Goal: Task Accomplishment & Management: Manage account settings

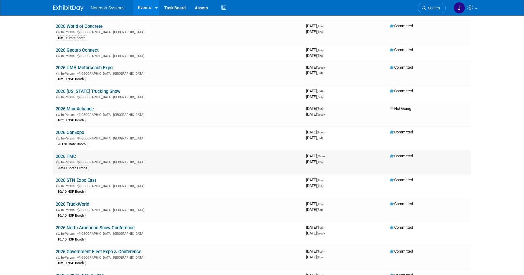
scroll to position [298, 0]
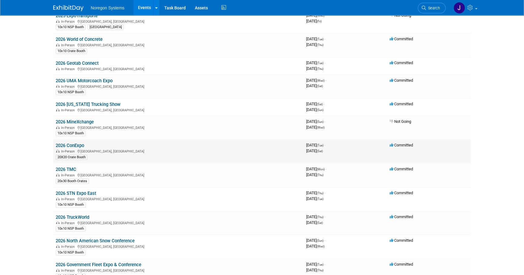
click at [74, 143] on link "2026 ConExpo" at bounding box center [70, 145] width 28 height 5
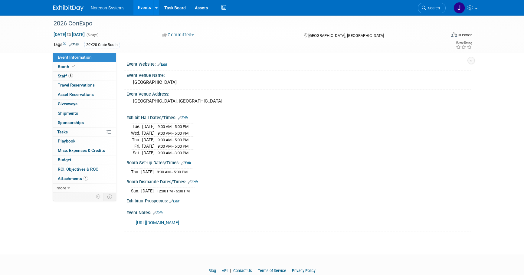
click at [250, 147] on div "Tue. Mar 3, 2026 9:00 AM - 5:00 PM Wed. Mar 4, 2026 9:00 AM - 5:00 PM Thu. Mar …" at bounding box center [298, 139] width 335 height 34
click at [70, 70] on link "Booth" at bounding box center [84, 66] width 63 height 9
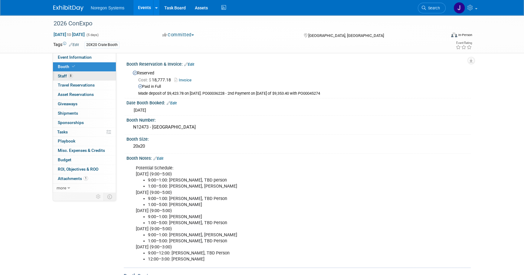
click at [91, 75] on link "8 Staff 8" at bounding box center [84, 76] width 63 height 9
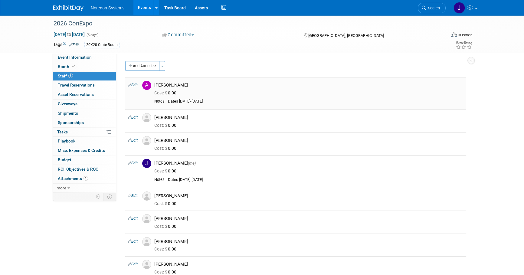
drag, startPoint x: 176, startPoint y: 84, endPoint x: 154, endPoint y: 85, distance: 21.8
click at [154, 85] on div "Ali Connell" at bounding box center [308, 85] width 309 height 6
drag, startPoint x: 154, startPoint y: 85, endPoint x: 146, endPoint y: 85, distance: 8.2
click at [146, 85] on img at bounding box center [146, 85] width 9 height 9
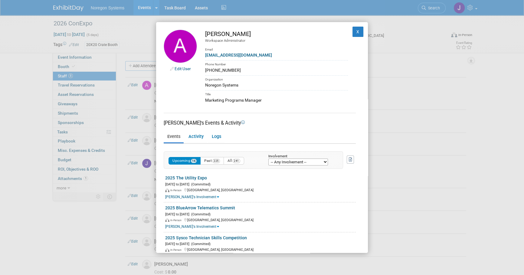
drag, startPoint x: 238, startPoint y: 33, endPoint x: 206, endPoint y: 34, distance: 32.7
click at [206, 34] on div "Ali Connell" at bounding box center [276, 34] width 143 height 9
copy div "Ali Connell"
click at [313, 92] on div "Title" at bounding box center [276, 93] width 143 height 7
drag, startPoint x: 261, startPoint y: 100, endPoint x: 200, endPoint y: 98, distance: 60.2
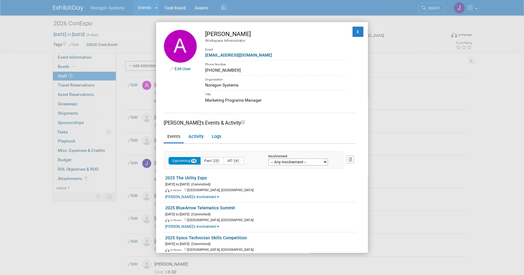
click at [200, 98] on td "Ali Connell Workspace Administrator Email aconnell@noregon.com Phone Number 336…" at bounding box center [272, 67] width 151 height 74
copy div "Marketing Programs Manager"
drag, startPoint x: 289, startPoint y: 126, endPoint x: 285, endPoint y: 125, distance: 3.4
drag, startPoint x: 232, startPoint y: 70, endPoint x: 201, endPoint y: 70, distance: 30.8
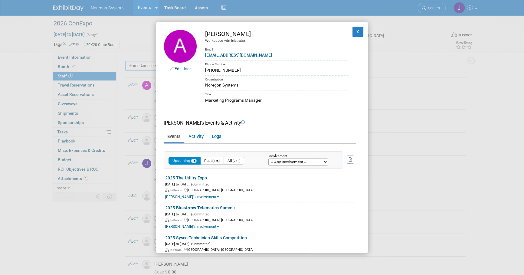
click at [201, 70] on td "Ali Connell Workspace Administrator Email aconnell@noregon.com Phone Number 336…" at bounding box center [272, 67] width 151 height 74
copy div "336-554-8685"
click at [257, 52] on div "aconnell@noregon.com" at bounding box center [276, 55] width 143 height 6
drag, startPoint x: 255, startPoint y: 54, endPoint x: 205, endPoint y: 53, distance: 50.2
click at [205, 53] on div "aconnell@noregon.com" at bounding box center [276, 55] width 143 height 6
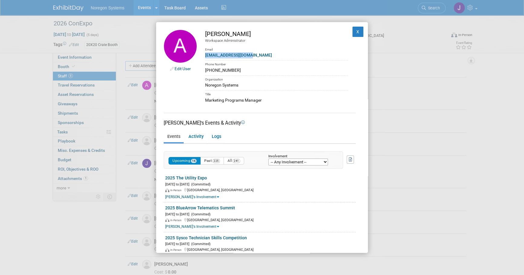
copy link "aconnell@noregon.com"
click at [235, 72] on div "336-554-8685" at bounding box center [276, 70] width 143 height 6
drag, startPoint x: 232, startPoint y: 70, endPoint x: 202, endPoint y: 69, distance: 29.6
click at [202, 69] on td "Ali Connell Workspace Administrator Email aconnell@noregon.com Phone Number 336…" at bounding box center [272, 67] width 151 height 74
copy div "336-554-8685"
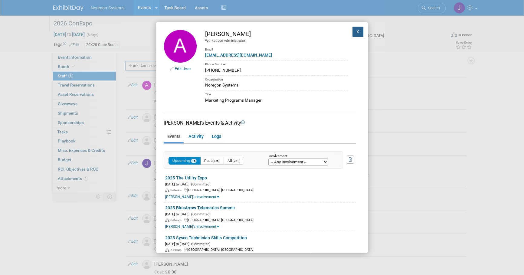
drag, startPoint x: 352, startPoint y: 29, endPoint x: 346, endPoint y: 31, distance: 6.9
click at [352, 29] on button "X" at bounding box center [357, 32] width 11 height 10
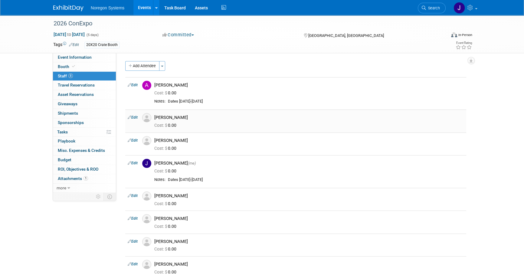
click at [148, 118] on img at bounding box center [146, 117] width 9 height 9
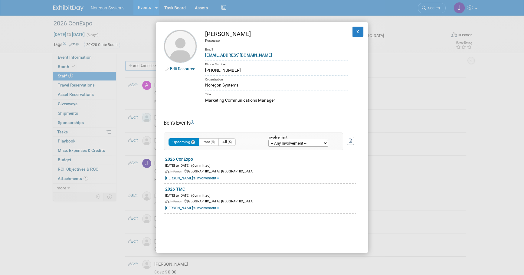
drag, startPoint x: 242, startPoint y: 36, endPoint x: 204, endPoint y: 33, distance: 37.6
click at [204, 33] on td "Ben Osborne Resource Email bosborne@noregon.com Phone Number 336-217-7435 Organ…" at bounding box center [272, 67] width 151 height 74
copy div "Ben Osborne"
drag, startPoint x: 243, startPoint y: 116, endPoint x: 247, endPoint y: 110, distance: 6.9
click at [243, 116] on div "Ben's Events" at bounding box center [260, 120] width 192 height 14
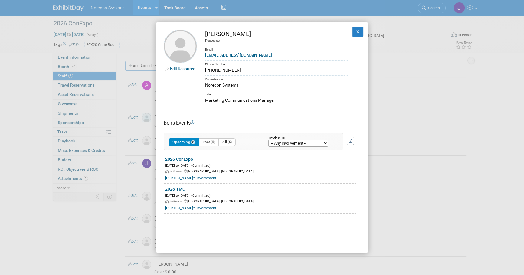
drag, startPoint x: 280, startPoint y: 100, endPoint x: 203, endPoint y: 100, distance: 77.1
click at [203, 100] on td "Ben Osborne Resource Email bosborne@noregon.com Phone Number 336-217-7435 Organ…" at bounding box center [272, 67] width 151 height 74
copy div "Marketing Communications Manager"
drag, startPoint x: 274, startPoint y: 57, endPoint x: 256, endPoint y: 58, distance: 17.6
click at [274, 57] on div "bosborne@noregon.com" at bounding box center [276, 55] width 143 height 6
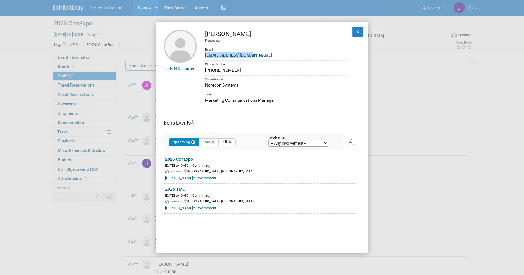
drag, startPoint x: 259, startPoint y: 55, endPoint x: 203, endPoint y: 55, distance: 56.5
click at [203, 55] on td "Ben Osborne Resource Email bosborne@noregon.com Phone Number 336-217-7435 Organ…" at bounding box center [272, 67] width 151 height 74
copy link "bosborne@noregon.com"
click at [240, 70] on div "336-217-7435" at bounding box center [276, 70] width 143 height 6
drag, startPoint x: 234, startPoint y: 69, endPoint x: 204, endPoint y: 71, distance: 30.0
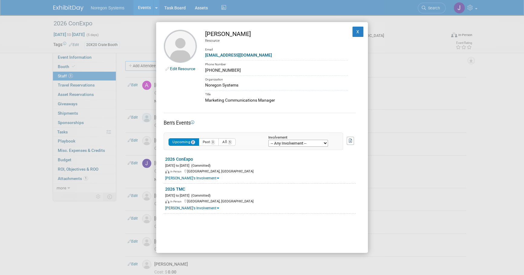
click at [204, 71] on td "Ben Osborne Resource Email bosborne@noregon.com Phone Number 336-217-7435 Organ…" at bounding box center [272, 67] width 151 height 74
copy div "336-217-7435"
click at [354, 33] on button "X" at bounding box center [357, 32] width 11 height 10
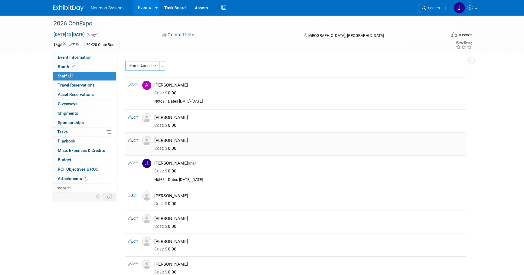
click at [147, 142] on img at bounding box center [146, 140] width 9 height 9
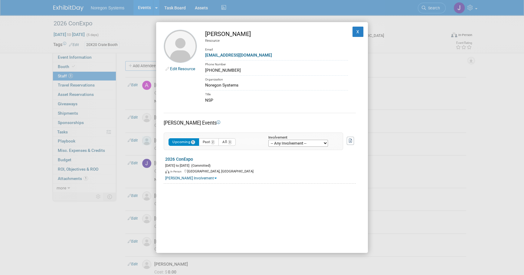
drag, startPoint x: 242, startPoint y: 35, endPoint x: 202, endPoint y: 34, distance: 40.2
click at [202, 34] on td "Gordon King Resource Email gking@noregon.com Phone Number 303-646-7572 Organiza…" at bounding box center [272, 67] width 151 height 74
copy div "Gordon King"
click at [273, 59] on td "Gordon King Resource Email gking@noregon.com Phone Number 303-646-7572 Organiza…" at bounding box center [272, 67] width 151 height 74
drag, startPoint x: 244, startPoint y: 54, endPoint x: 205, endPoint y: 54, distance: 39.0
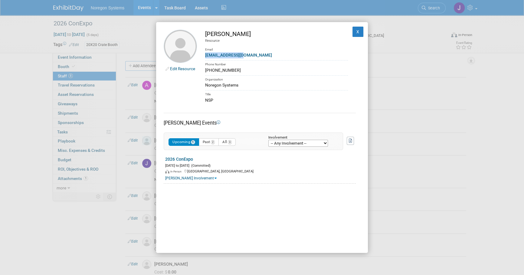
click at [205, 54] on div "gking@noregon.com" at bounding box center [276, 55] width 143 height 6
drag, startPoint x: 250, startPoint y: 68, endPoint x: 235, endPoint y: 69, distance: 14.6
click at [250, 68] on div "303-646-7572" at bounding box center [276, 70] width 143 height 6
drag, startPoint x: 236, startPoint y: 69, endPoint x: 206, endPoint y: 69, distance: 30.5
click at [206, 69] on div "303-646-7572" at bounding box center [276, 70] width 143 height 6
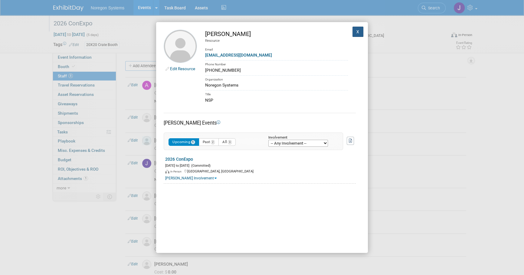
click at [354, 29] on button "X" at bounding box center [357, 32] width 11 height 10
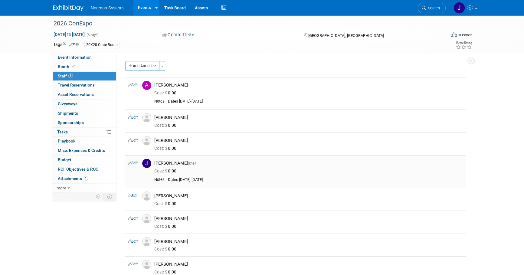
click at [148, 164] on img at bounding box center [146, 163] width 9 height 9
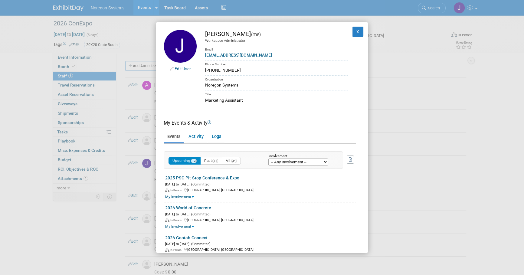
drag, startPoint x: 232, startPoint y: 34, endPoint x: 205, endPoint y: 36, distance: 27.2
click at [205, 36] on div "Johana Gil (me)" at bounding box center [276, 34] width 143 height 9
click at [267, 41] on div "Workspace Administrator" at bounding box center [276, 40] width 143 height 5
drag, startPoint x: 234, startPoint y: 33, endPoint x: 203, endPoint y: 34, distance: 31.5
click at [203, 34] on td "Johana Gil (me) Workspace Administrator Email jgil@noregon.com Phone Number 336…" at bounding box center [272, 67] width 151 height 74
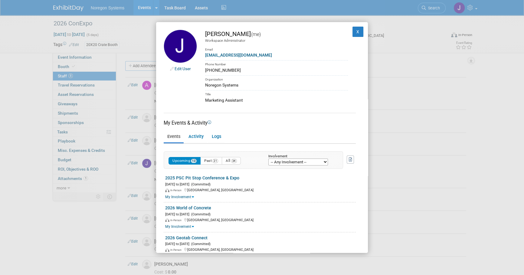
drag, startPoint x: 306, startPoint y: 109, endPoint x: 260, endPoint y: 92, distance: 49.2
click at [306, 109] on div "Edit User Johana Gil (me) Workspace Administrator Email jgil@noregon.com Phone …" at bounding box center [262, 137] width 212 height 231
drag, startPoint x: 245, startPoint y: 99, endPoint x: 198, endPoint y: 102, distance: 47.3
click at [198, 102] on td "Johana Gil (me) Workspace Administrator Email jgil@noregon.com Phone Number 336…" at bounding box center [272, 67] width 151 height 74
click at [353, 31] on button "X" at bounding box center [357, 32] width 11 height 10
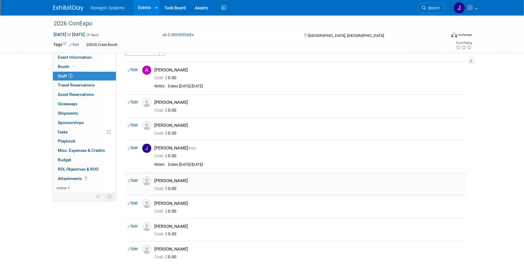
scroll to position [27, 0]
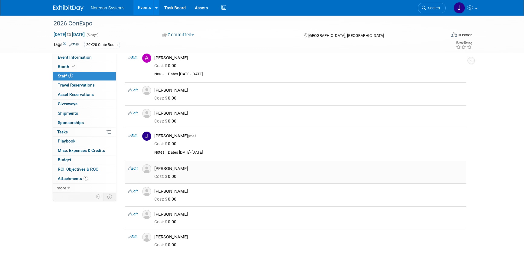
drag, startPoint x: 192, startPoint y: 168, endPoint x: 155, endPoint y: 169, distance: 36.9
click at [155, 169] on div "Kevin Smallhorn" at bounding box center [308, 169] width 309 height 6
click at [147, 169] on img at bounding box center [146, 168] width 9 height 9
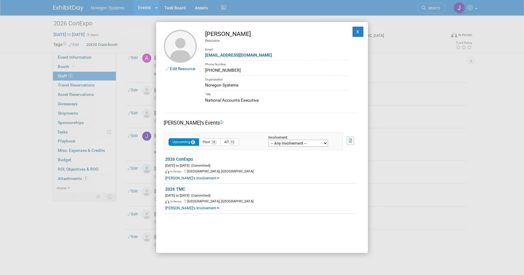
drag, startPoint x: 228, startPoint y: 103, endPoint x: 201, endPoint y: 103, distance: 26.9
click at [201, 103] on td "Kevin Smallhorn Resource Email ksmallhorn@noregon.com Phone Number 678-378-8184…" at bounding box center [272, 67] width 151 height 74
click at [262, 55] on div "ksmallhorn@noregon.com" at bounding box center [276, 55] width 143 height 6
drag, startPoint x: 220, startPoint y: 58, endPoint x: 203, endPoint y: 57, distance: 16.7
click at [203, 57] on td "Kevin Smallhorn Resource Email ksmallhorn@noregon.com Phone Number 678-378-8184…" at bounding box center [272, 67] width 151 height 74
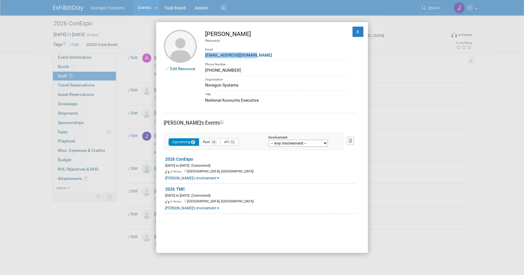
drag, startPoint x: 233, startPoint y: 71, endPoint x: 199, endPoint y: 71, distance: 34.2
click at [199, 71] on td "Kevin Smallhorn Resource Email ksmallhorn@noregon.com Phone Number 678-378-8184…" at bounding box center [272, 67] width 151 height 74
click at [354, 34] on button "X" at bounding box center [357, 32] width 11 height 10
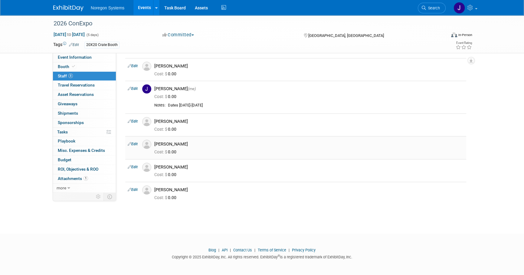
scroll to position [75, 0]
click at [135, 144] on link "Edit" at bounding box center [133, 143] width 10 height 4
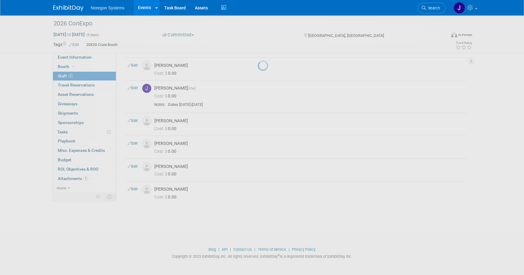
select select "3d060e35-9a32-42d3-9a1f-388b5c09e8e7"
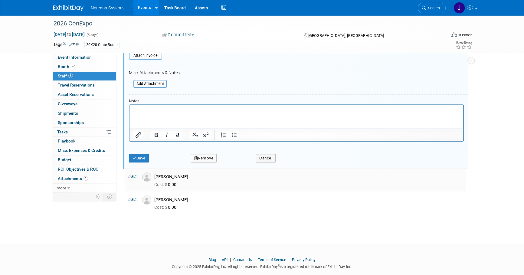
scroll to position [288, 0]
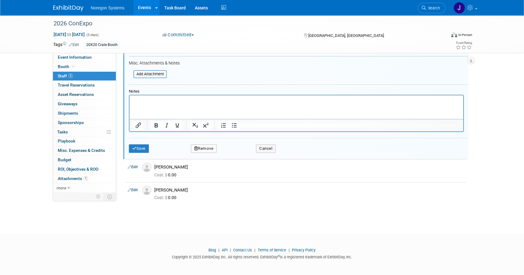
click at [206, 147] on button "Remove" at bounding box center [204, 148] width 26 height 8
click at [238, 152] on link "Yes" at bounding box center [237, 153] width 18 height 10
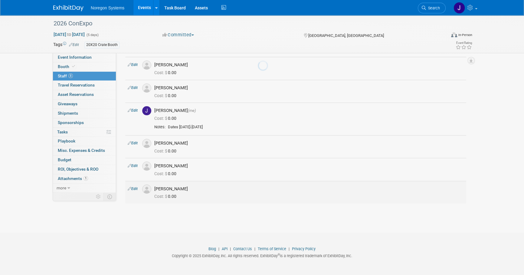
scroll to position [52, 0]
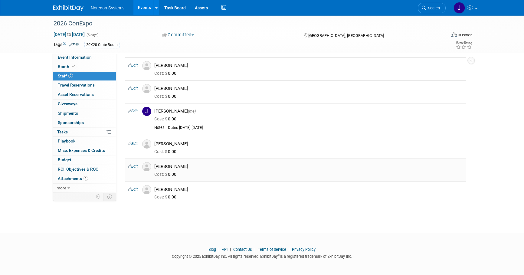
click at [147, 169] on img at bounding box center [146, 166] width 9 height 9
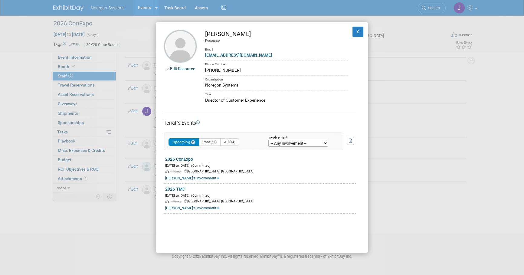
drag, startPoint x: 251, startPoint y: 33, endPoint x: 201, endPoint y: 34, distance: 50.5
click at [201, 34] on td "Terrah Stephens Resource Email tstephens@noregon.com Phone Number 336-577-7745 …" at bounding box center [272, 67] width 151 height 74
click at [424, 111] on div "Edit Resource Terrah Stephens Resource Email tstephens@noregon.com Phone Number…" at bounding box center [262, 137] width 524 height 275
drag, startPoint x: 220, startPoint y: 57, endPoint x: 205, endPoint y: 56, distance: 14.6
click at [205, 56] on div "tstephens@noregon.com" at bounding box center [276, 55] width 143 height 6
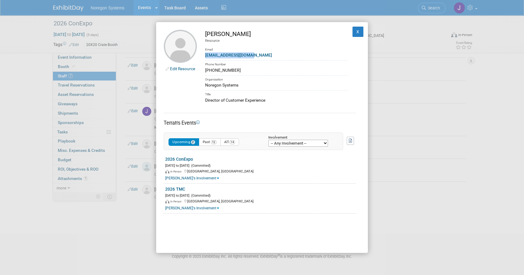
drag, startPoint x: 245, startPoint y: 102, endPoint x: 200, endPoint y: 102, distance: 45.6
click at [200, 102] on td "Terrah Stephens Resource Email tstephens@noregon.com Phone Number 336-577-7745 …" at bounding box center [272, 67] width 151 height 74
drag, startPoint x: 236, startPoint y: 69, endPoint x: 232, endPoint y: 70, distance: 3.4
click at [236, 69] on div "336-577-7745" at bounding box center [276, 70] width 143 height 6
drag, startPoint x: 232, startPoint y: 70, endPoint x: 205, endPoint y: 73, distance: 27.3
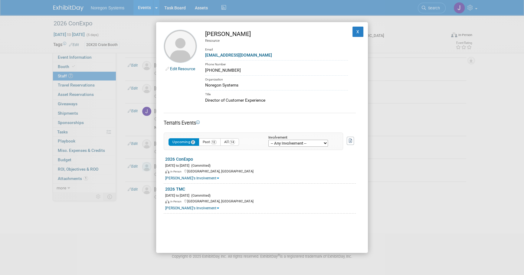
click at [205, 73] on div "336-577-7745" at bounding box center [276, 70] width 143 height 6
click at [354, 33] on button "X" at bounding box center [357, 32] width 11 height 10
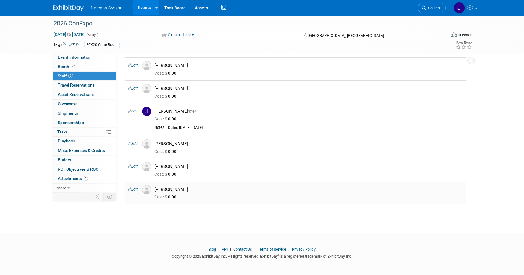
drag, startPoint x: 183, startPoint y: 189, endPoint x: 155, endPoint y: 190, distance: 28.2
click at [155, 190] on div "Tim Rachinsky" at bounding box center [308, 190] width 309 height 6
click at [205, 212] on div "2026 ConExpo Mar 3, 2026 to Mar 7, 2026 (5 days) Mar 3, 2026 to Mar 7, 2026 Com…" at bounding box center [262, 92] width 524 height 259
click at [149, 190] on img at bounding box center [146, 189] width 9 height 9
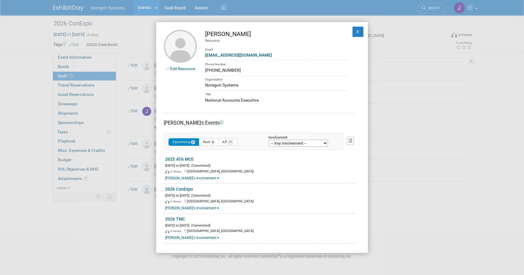
drag, startPoint x: 215, startPoint y: 102, endPoint x: 205, endPoint y: 100, distance: 10.5
click at [205, 100] on div "National Accounts Executive" at bounding box center [276, 100] width 143 height 6
click at [248, 57] on link "trachinsky@noregon.com" at bounding box center [238, 55] width 67 height 5
drag, startPoint x: 259, startPoint y: 54, endPoint x: 203, endPoint y: 56, distance: 55.7
click at [203, 56] on td "Tim Rachinsky Resource Email trachinsky@noregon.com Phone Number (609) 618-5592…" at bounding box center [272, 67] width 151 height 74
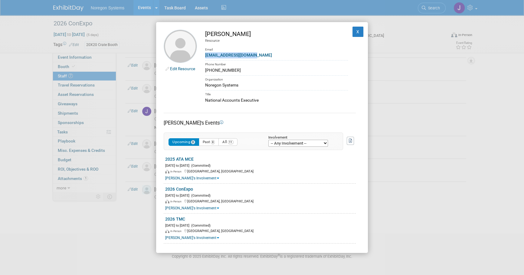
drag, startPoint x: 234, startPoint y: 71, endPoint x: 202, endPoint y: 72, distance: 31.8
click at [202, 72] on td "Tim Rachinsky Resource Email trachinsky@noregon.com Phone Number (609) 618-5592…" at bounding box center [272, 67] width 151 height 74
click at [356, 34] on button "X" at bounding box center [357, 32] width 11 height 10
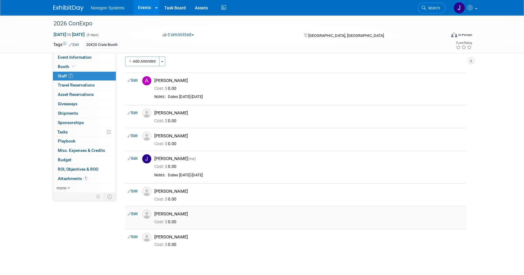
scroll to position [0, 0]
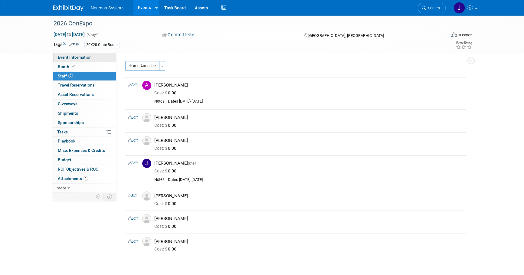
click at [83, 57] on span "Event Information" at bounding box center [75, 57] width 34 height 5
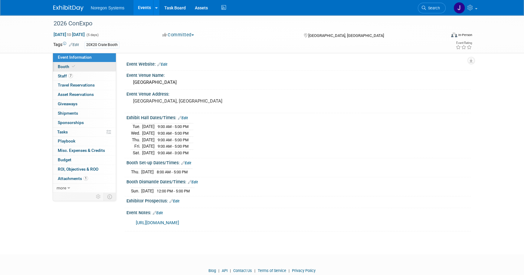
click at [83, 67] on link "Booth" at bounding box center [84, 66] width 63 height 9
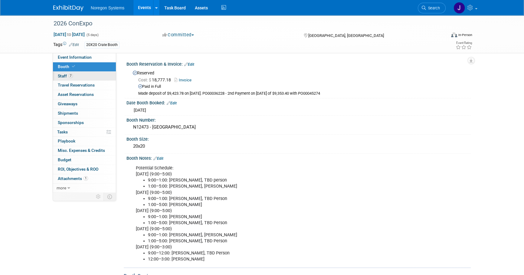
click at [79, 75] on link "7 Staff 7" at bounding box center [84, 76] width 63 height 9
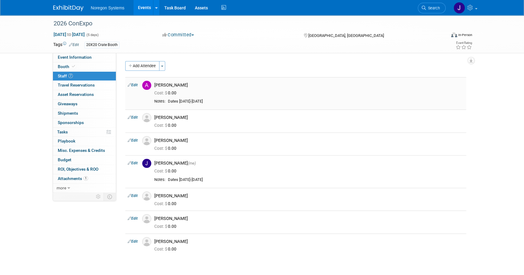
drag, startPoint x: 176, startPoint y: 86, endPoint x: 156, endPoint y: 84, distance: 20.3
click at [156, 84] on div "Ali Connell" at bounding box center [308, 85] width 309 height 6
click at [93, 24] on div "2026 ConExpo" at bounding box center [243, 23] width 385 height 11
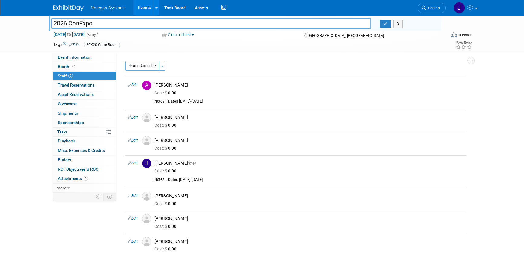
drag, startPoint x: 98, startPoint y: 24, endPoint x: 38, endPoint y: 24, distance: 59.9
click at [38, 24] on div "2026 ConExpo 2026 ConExpo X Mar 3, 2026 to Mar 7, 2026 (5 days) Mar 3, 2026 to …" at bounding box center [262, 34] width 524 height 38
drag, startPoint x: 178, startPoint y: 86, endPoint x: 151, endPoint y: 85, distance: 26.6
click at [151, 85] on div "Ali Connell" at bounding box center [309, 84] width 318 height 7
click at [231, 118] on div "Ben Osborne" at bounding box center [308, 118] width 309 height 6
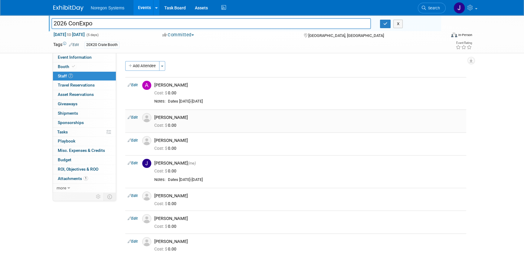
drag, startPoint x: 184, startPoint y: 116, endPoint x: 154, endPoint y: 117, distance: 29.6
click at [154, 117] on div "Ben Osborne" at bounding box center [309, 116] width 318 height 7
click at [236, 146] on div "Cost: $ 0.00" at bounding box center [308, 148] width 309 height 5
drag, startPoint x: 178, startPoint y: 141, endPoint x: 155, endPoint y: 140, distance: 23.3
click at [155, 140] on div "Gordon King" at bounding box center [308, 141] width 309 height 6
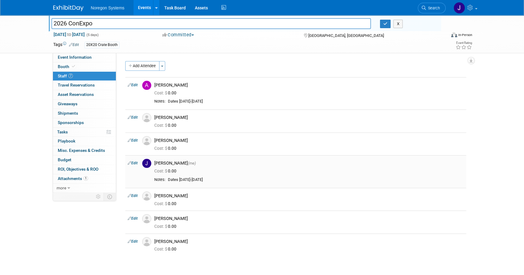
click at [232, 160] on div "Johana Gil (me)" at bounding box center [309, 162] width 318 height 7
click at [171, 164] on div "Johana Gil (me)" at bounding box center [308, 163] width 309 height 6
drag, startPoint x: 175, startPoint y: 163, endPoint x: 154, endPoint y: 164, distance: 21.5
click at [154, 164] on div "Johana Gil (me)" at bounding box center [309, 162] width 318 height 7
drag, startPoint x: 262, startPoint y: 187, endPoint x: 217, endPoint y: 189, distance: 44.8
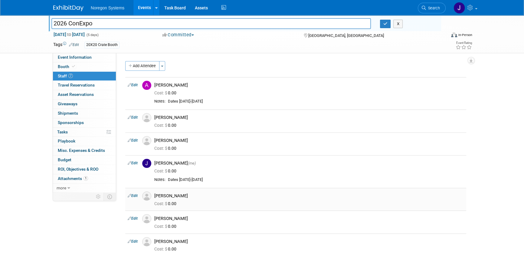
click at [262, 187] on td "Johana Gil (me) Cost: $ 0.00" at bounding box center [309, 171] width 314 height 33
drag, startPoint x: 189, startPoint y: 195, endPoint x: 155, endPoint y: 196, distance: 33.9
click at [155, 196] on div "Kevin Smallhorn" at bounding box center [308, 196] width 309 height 6
drag, startPoint x: 236, startPoint y: 208, endPoint x: 199, endPoint y: 216, distance: 38.1
click at [236, 208] on td "Kevin Smallhorn Cost: $ 0.00" at bounding box center [309, 199] width 314 height 23
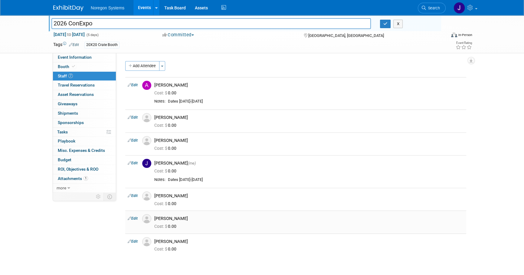
click at [186, 219] on div "Terrah Stephens" at bounding box center [308, 219] width 309 height 6
drag, startPoint x: 189, startPoint y: 219, endPoint x: 154, endPoint y: 221, distance: 34.8
click at [154, 221] on div "Terrah Stephens" at bounding box center [309, 217] width 318 height 7
drag, startPoint x: 248, startPoint y: 215, endPoint x: 243, endPoint y: 217, distance: 5.7
click at [248, 216] on div "Terrah Stephens" at bounding box center [308, 219] width 309 height 6
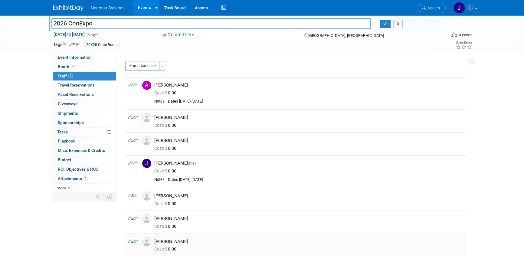
click at [188, 242] on div "Tim Rachinsky" at bounding box center [308, 241] width 309 height 6
drag, startPoint x: 188, startPoint y: 241, endPoint x: 154, endPoint y: 242, distance: 33.6
click at [154, 242] on div "Tim Rachinsky" at bounding box center [308, 241] width 309 height 6
click at [133, 85] on link "Edit" at bounding box center [133, 85] width 10 height 4
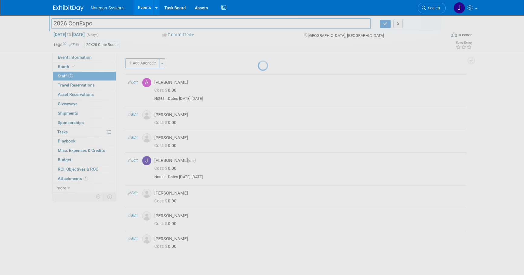
select select "3bcedafc-1089-43f8-a666-e7ebc0882b34"
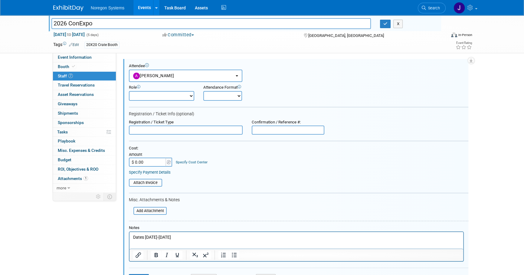
scroll to position [8, 0]
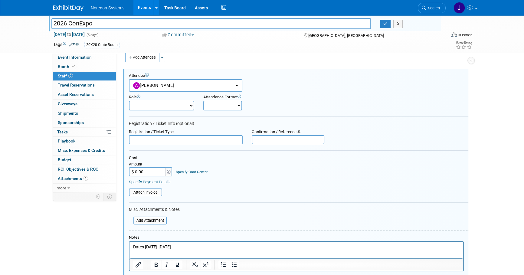
click at [178, 137] on input "text" at bounding box center [186, 139] width 114 height 9
click at [221, 140] on input "text" at bounding box center [186, 139] width 114 height 9
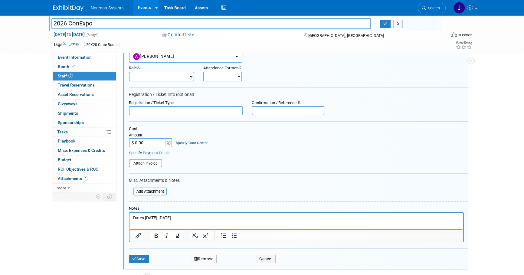
scroll to position [91, 0]
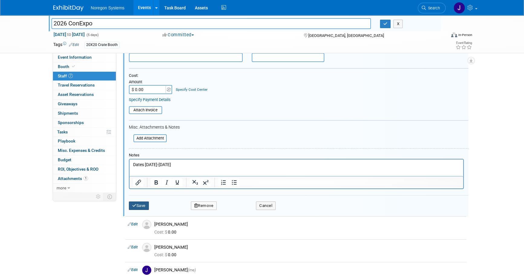
click at [145, 207] on button "Save" at bounding box center [139, 205] width 20 height 8
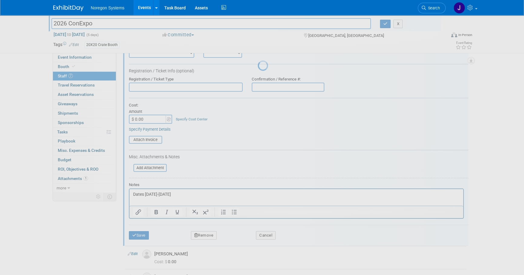
scroll to position [52, 0]
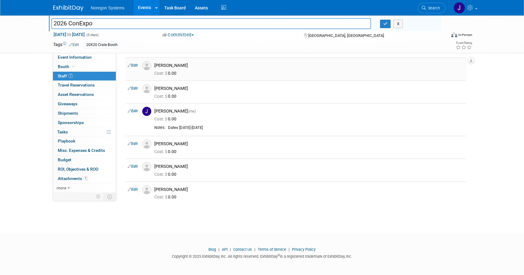
click at [135, 66] on link "Edit" at bounding box center [133, 65] width 10 height 4
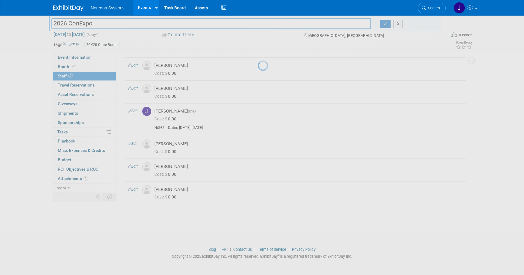
select select "23098cc0-9b93-4d9f-9d5f-ddfeb17a06b1"
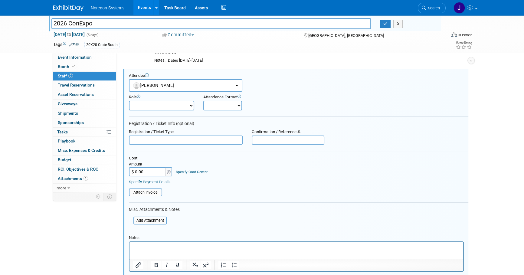
scroll to position [0, 0]
click at [148, 170] on input "$ 0.00" at bounding box center [148, 171] width 38 height 9
type input "$ 89.00"
click at [193, 189] on table "Attach Invoice" at bounding box center [298, 192] width 339 height 8
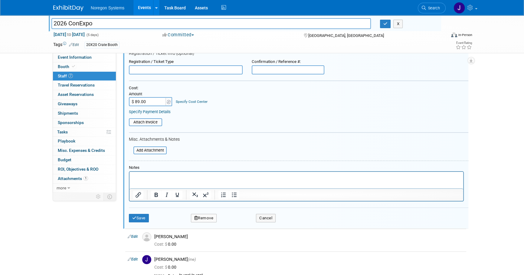
scroll to position [123, 0]
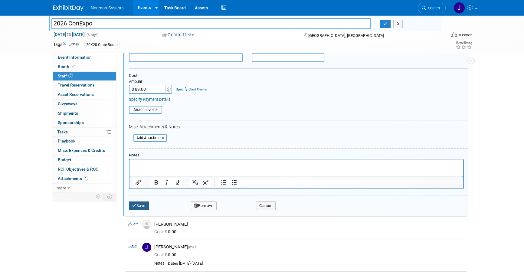
click at [144, 204] on button "Save" at bounding box center [139, 205] width 20 height 8
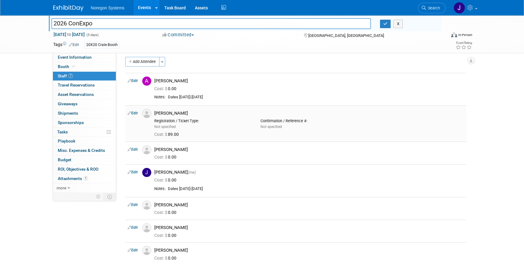
scroll to position [0, 0]
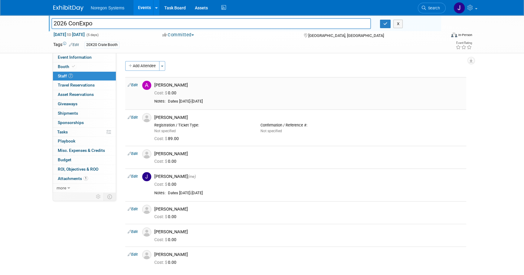
click at [135, 85] on link "Edit" at bounding box center [133, 85] width 10 height 4
select select "3bcedafc-1089-43f8-a666-e7ebc0882b34"
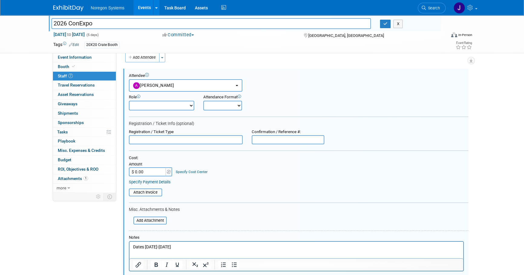
click at [144, 171] on input "$ 0.00" at bounding box center [148, 171] width 38 height 9
type input "$ 89.99"
drag, startPoint x: 145, startPoint y: 172, endPoint x: 120, endPoint y: 172, distance: 25.1
click at [120, 172] on div "Event Website: Edit Event Venue Name: North Hall Las Vegas, NV Edit X" at bounding box center [293, 113] width 354 height 139
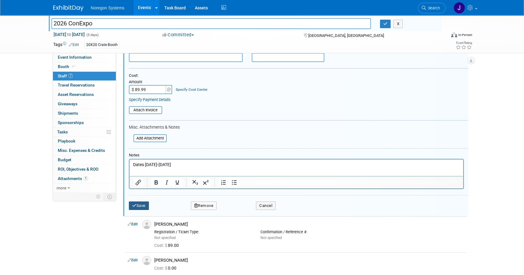
click at [143, 204] on button "Save" at bounding box center [139, 205] width 20 height 8
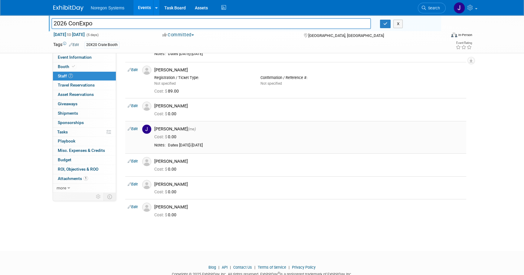
scroll to position [51, 0]
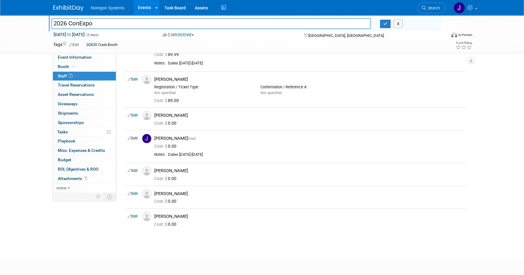
drag, startPoint x: 133, startPoint y: 114, endPoint x: 142, endPoint y: 115, distance: 8.5
click at [133, 114] on link "Edit" at bounding box center [133, 115] width 10 height 4
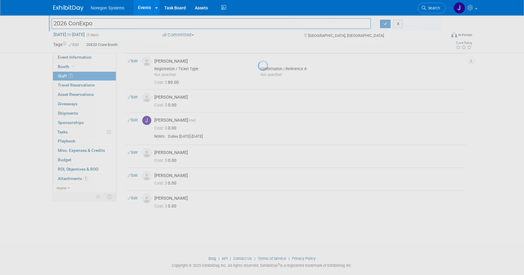
select select "6e3978eb-106c-4d9b-903d-2dd7dbfb655c"
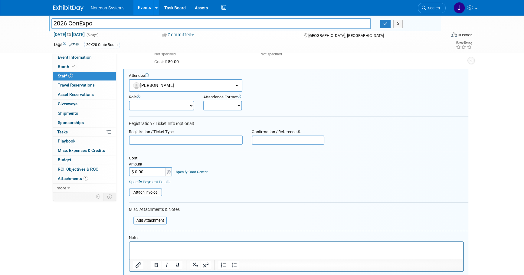
scroll to position [0, 0]
click at [153, 170] on input "$ 0.00" at bounding box center [148, 171] width 38 height 9
paste input "89.99"
type input "$ 89.99"
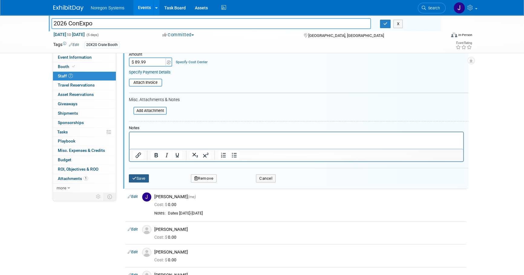
click at [144, 178] on button "Save" at bounding box center [139, 178] width 20 height 8
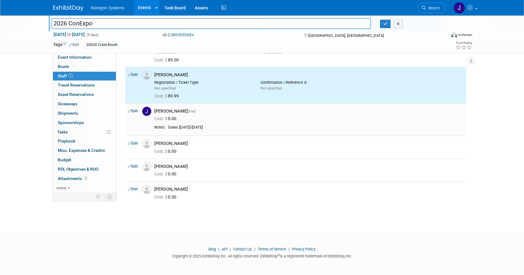
click at [135, 112] on link "Edit" at bounding box center [133, 111] width 10 height 4
select select "84ef65f6-6dc8-4226-93f1-57b8b6f85825"
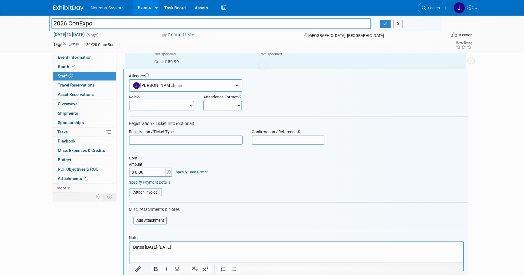
scroll to position [0, 0]
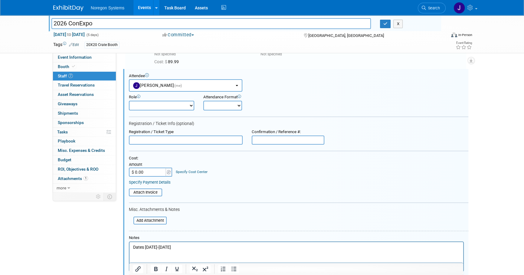
click at [156, 173] on input "$ 0.00" at bounding box center [148, 171] width 38 height 9
paste input "89.99"
type input "$ 89.99"
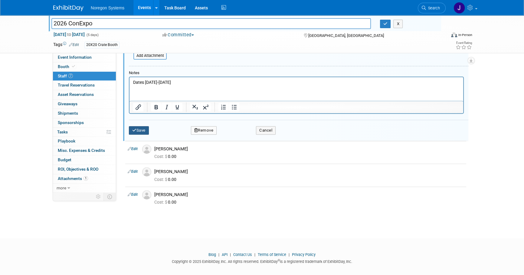
click at [146, 128] on button "Save" at bounding box center [139, 130] width 20 height 8
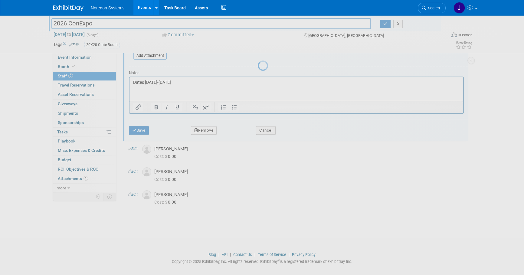
scroll to position [105, 0]
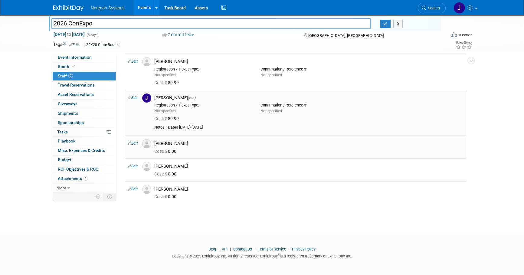
click at [135, 142] on link "Edit" at bounding box center [133, 143] width 10 height 4
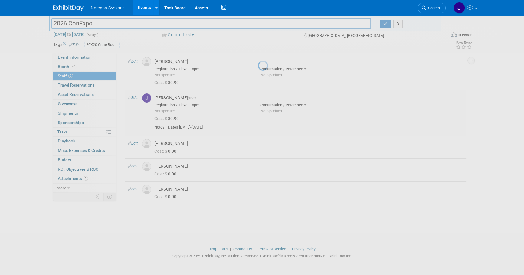
select select "04668c99-a962-468d-873c-232382f56087"
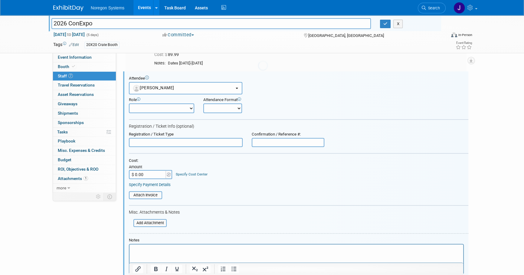
scroll to position [0, 0]
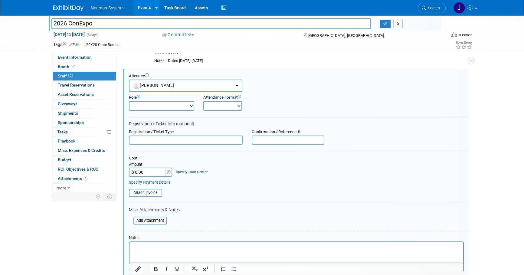
click at [147, 170] on input "$ 0.00" at bounding box center [148, 171] width 38 height 9
paste input "89.99"
type input "$ 89.99"
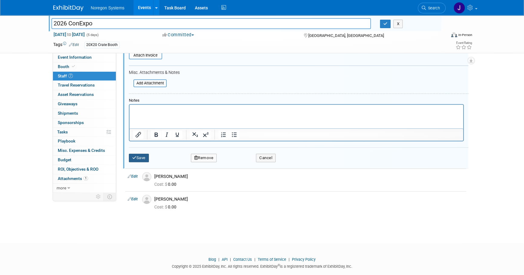
click at [140, 154] on button "Save" at bounding box center [139, 158] width 20 height 8
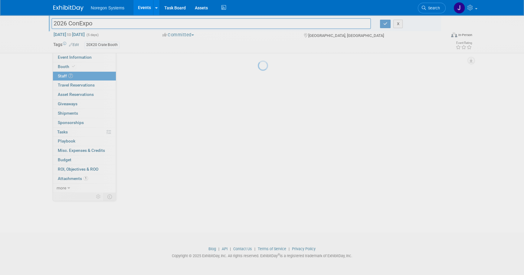
scroll to position [118, 0]
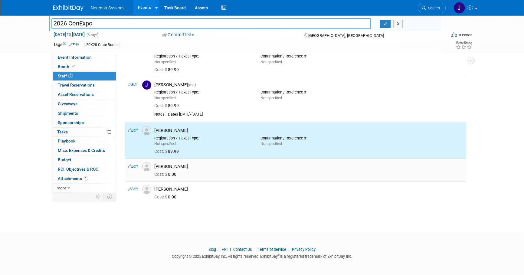
click at [136, 165] on link "Edit" at bounding box center [133, 166] width 10 height 4
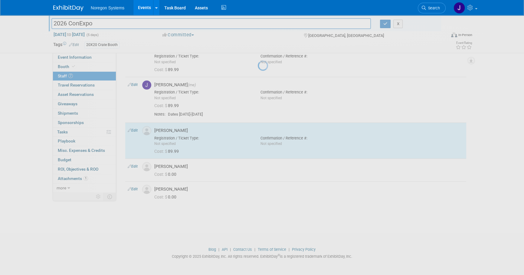
select select "2eff1dbe-1e4d-4e41-a9c5-cf468569807d"
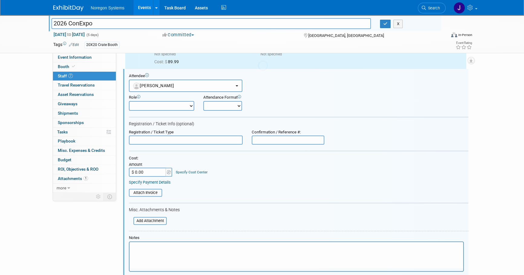
scroll to position [0, 0]
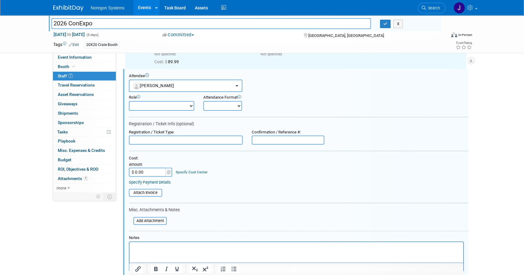
click at [151, 171] on input "$ 0.00" at bounding box center [148, 171] width 38 height 9
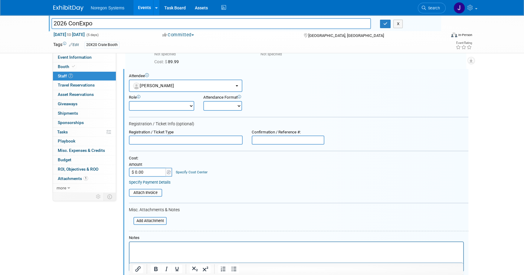
paste input "89.99"
type input "$ 89.99"
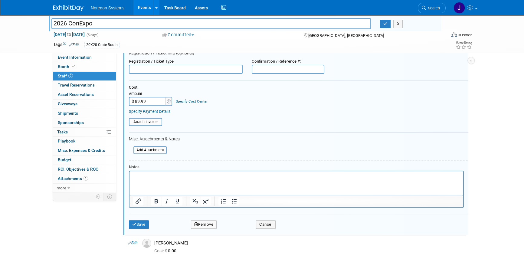
scroll to position [290, 0]
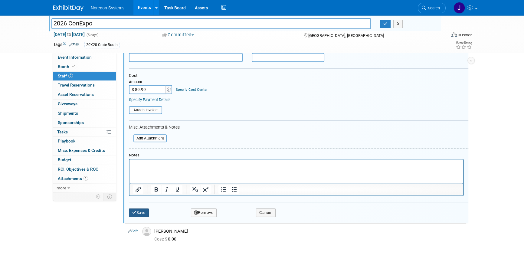
click at [138, 211] on button "Save" at bounding box center [139, 212] width 20 height 8
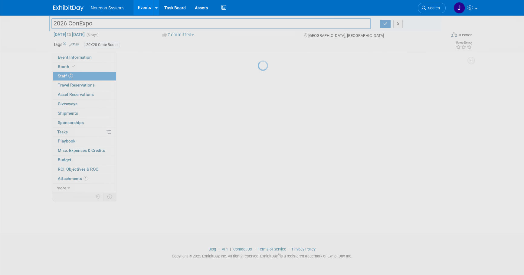
scroll to position [131, 0]
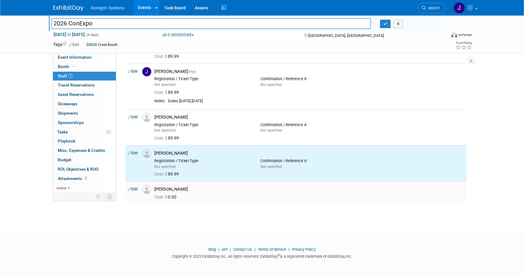
click at [135, 188] on link "Edit" at bounding box center [133, 189] width 10 height 4
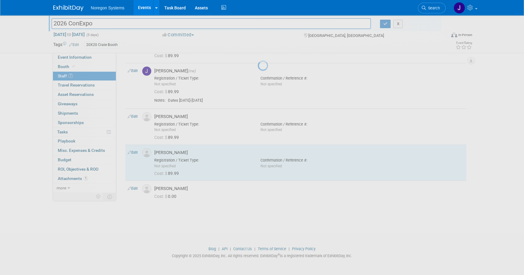
select select "1df3cb0e-197a-45f6-96e1-b219dff48cc0"
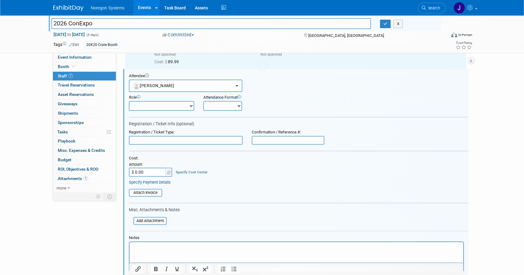
scroll to position [0, 0]
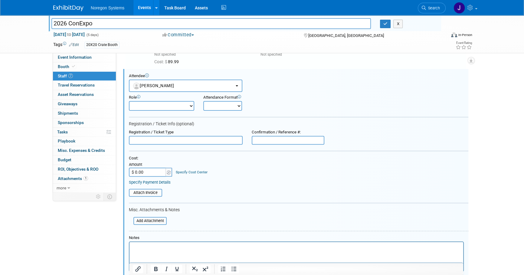
click at [149, 170] on input "$ 0.00" at bounding box center [148, 171] width 38 height 9
paste input "89.99"
type input "$ 89.99"
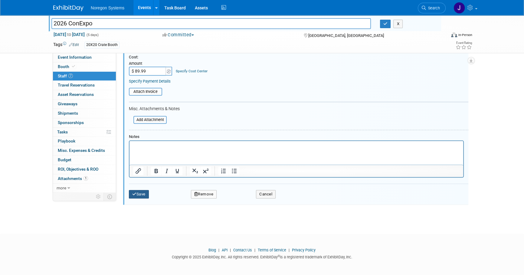
click at [145, 191] on button "Save" at bounding box center [139, 194] width 20 height 8
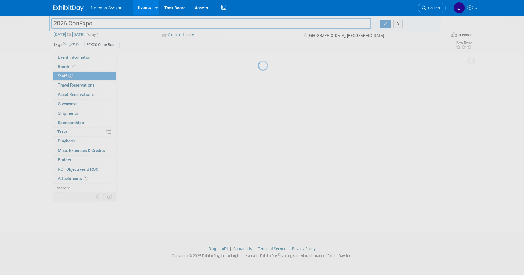
scroll to position [145, 0]
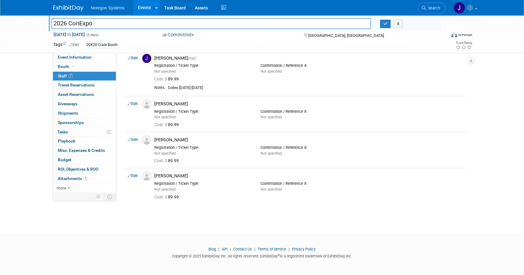
click at [233, 217] on div "2026 ConExpo 2026 ConExpo X Mar 3, 2026 to Mar 7, 2026 (5 days) Mar 3, 2026 to …" at bounding box center [262, 46] width 524 height 352
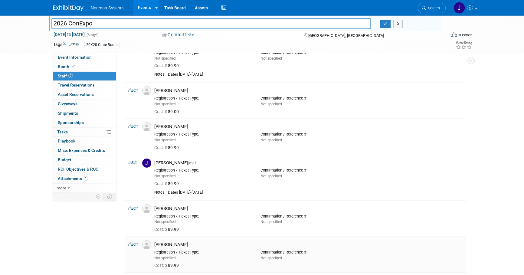
scroll to position [0, 0]
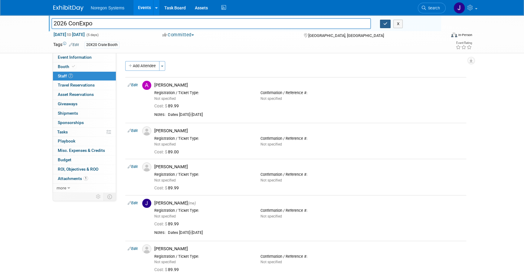
click at [384, 22] on icon "button" at bounding box center [385, 24] width 4 height 4
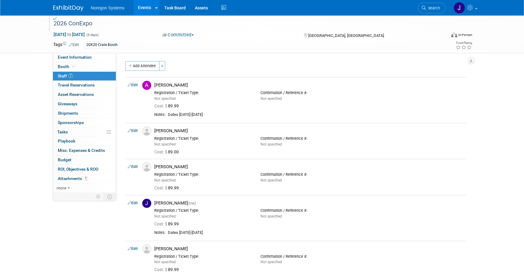
click at [18, 77] on div "2026 ConExpo Mar 3, 2026 to Mar 7, 2026 (5 days) Mar 3, 2026 to Mar 7, 2026 Com…" at bounding box center [262, 191] width 524 height 352
click at [77, 6] on img at bounding box center [68, 8] width 30 height 6
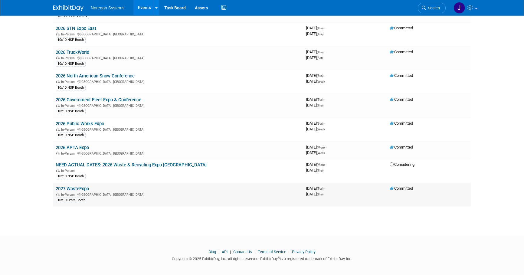
scroll to position [436, 0]
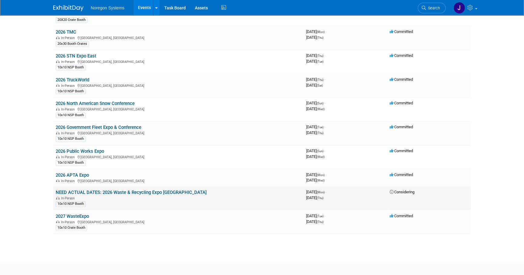
click at [131, 190] on link "NEED ACTUAL DATES: 2026 Waste & Recycling Expo [GEOGRAPHIC_DATA]" at bounding box center [131, 192] width 151 height 5
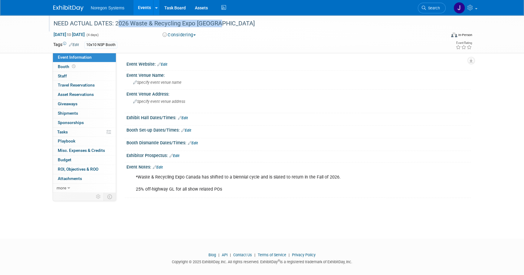
drag, startPoint x: 224, startPoint y: 24, endPoint x: 117, endPoint y: 26, distance: 106.7
click at [117, 26] on div "NEED ACTUAL DATES: 2026 Waste & Recycling Expo [GEOGRAPHIC_DATA]" at bounding box center [243, 23] width 385 height 11
